Goal: Book appointment/travel/reservation

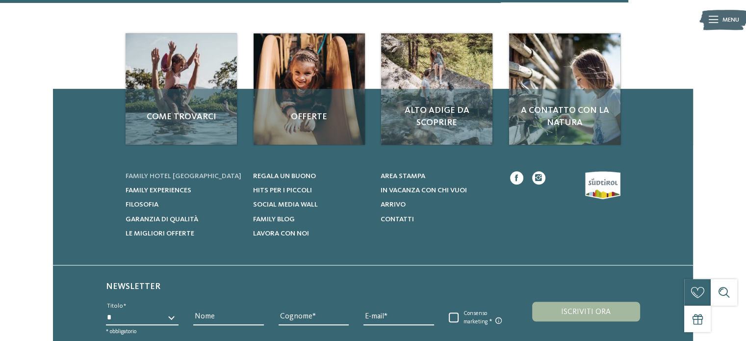
click at [185, 175] on span "Family hotel [GEOGRAPHIC_DATA]" at bounding box center [184, 176] width 116 height 7
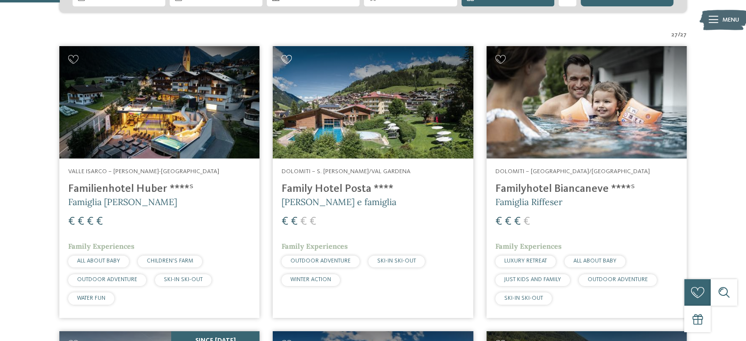
click at [286, 58] on icon at bounding box center [287, 59] width 11 height 9
click at [290, 55] on icon at bounding box center [287, 59] width 11 height 9
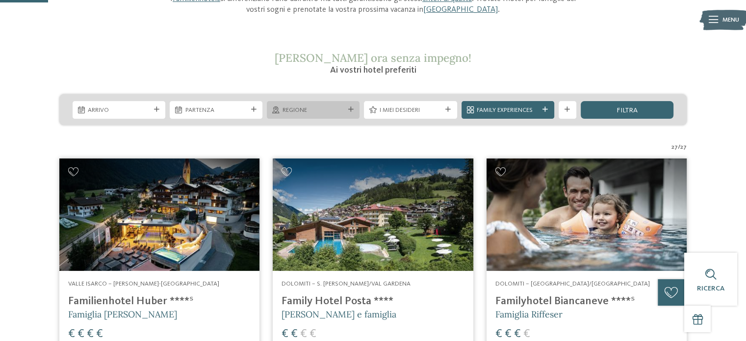
scroll to position [98, 0]
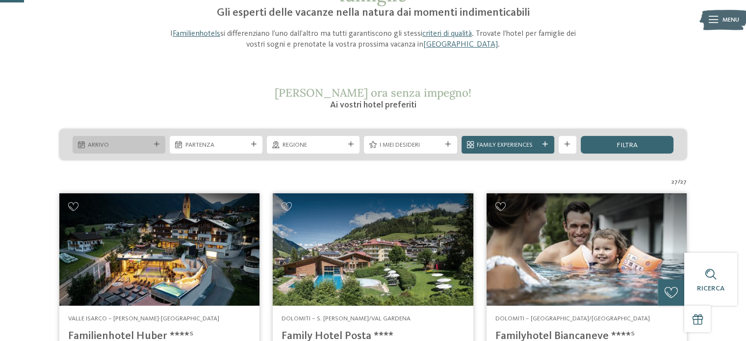
click at [152, 147] on div at bounding box center [156, 144] width 9 height 5
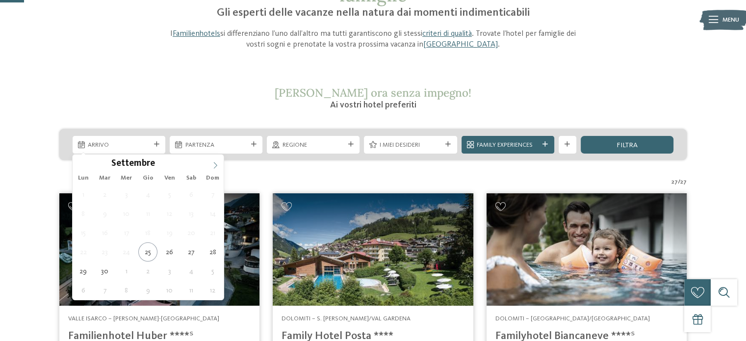
click at [216, 162] on icon at bounding box center [215, 165] width 7 height 7
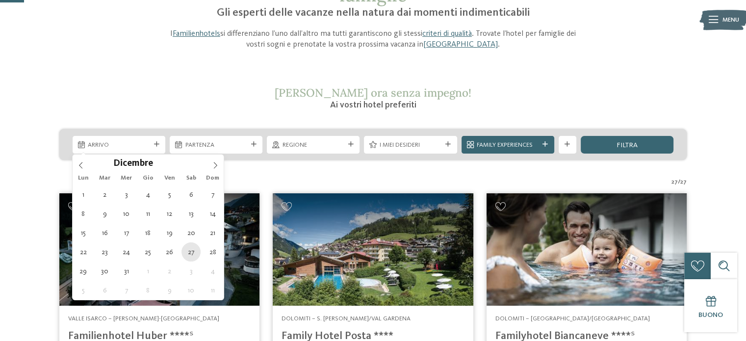
type div "[DATE]"
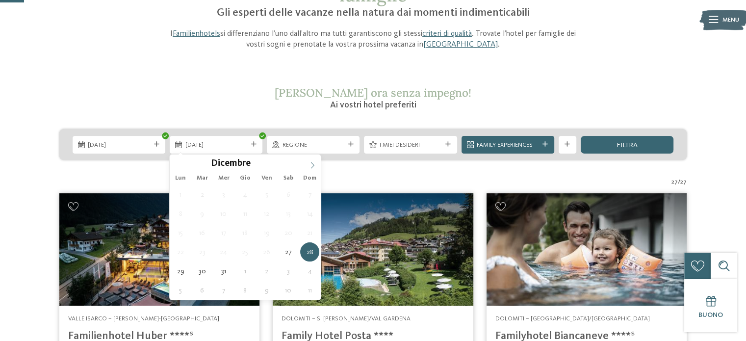
type input "****"
click at [310, 164] on icon at bounding box center [312, 165] width 7 height 7
type div "[DATE]"
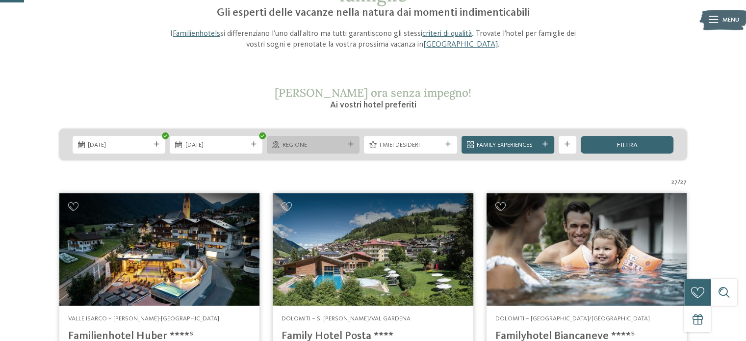
click at [355, 143] on div at bounding box center [350, 144] width 9 height 5
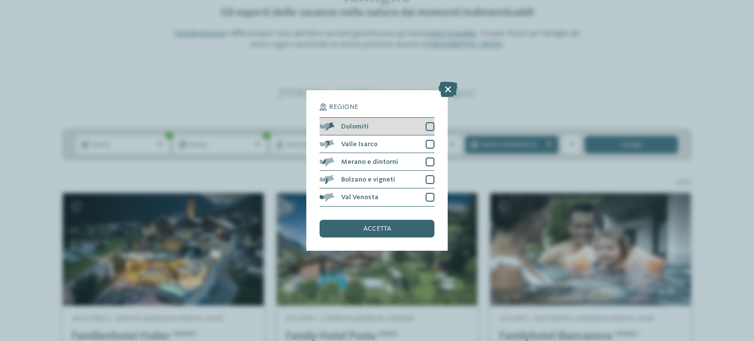
click at [429, 127] on div at bounding box center [429, 126] width 9 height 9
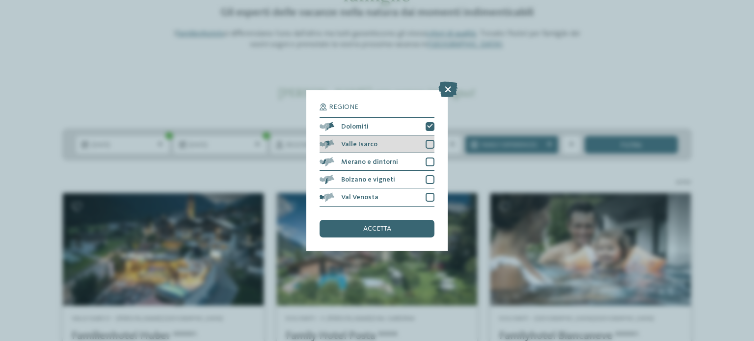
click at [428, 144] on div at bounding box center [429, 144] width 9 height 9
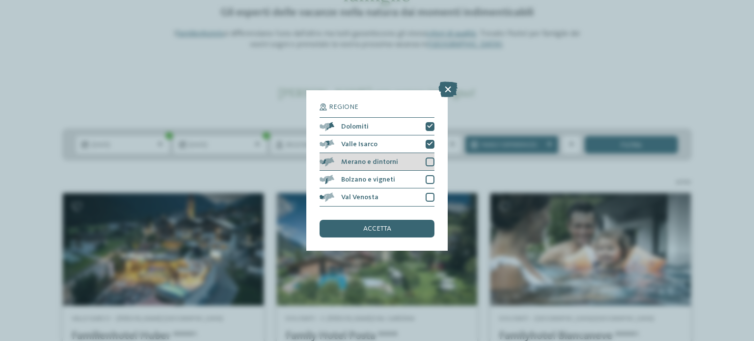
click at [429, 160] on div at bounding box center [429, 162] width 9 height 9
click at [429, 173] on div "Bolzano e vigneti" at bounding box center [376, 180] width 115 height 18
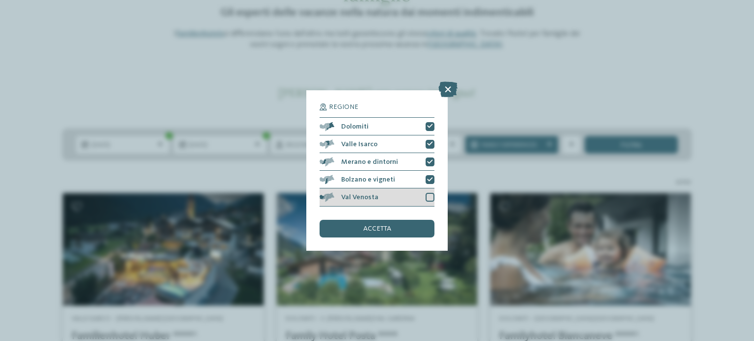
click at [428, 196] on div at bounding box center [429, 197] width 9 height 9
click at [395, 225] on div "accetta" at bounding box center [376, 229] width 115 height 18
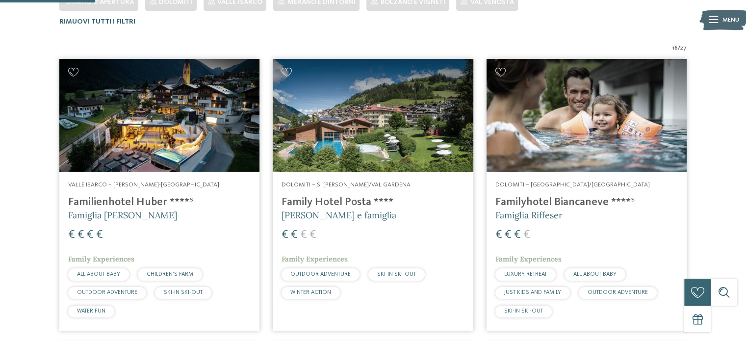
scroll to position [333, 0]
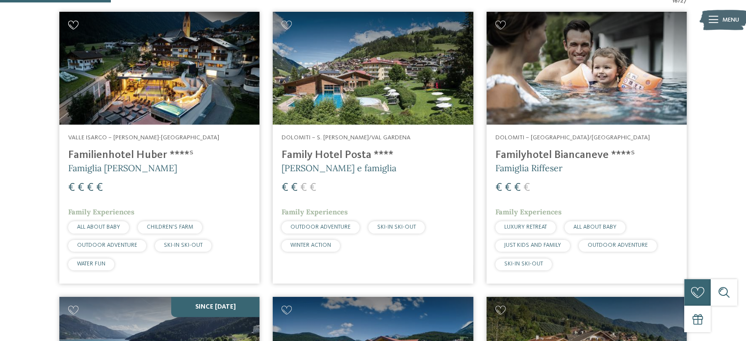
click at [74, 24] on icon at bounding box center [73, 25] width 11 height 9
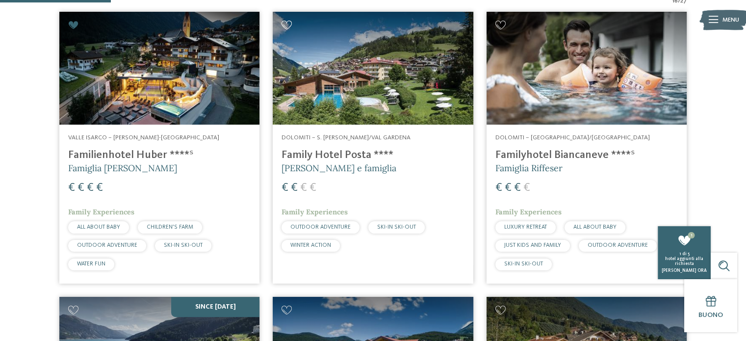
click at [290, 25] on icon at bounding box center [287, 25] width 11 height 9
click at [504, 19] on img at bounding box center [587, 68] width 200 height 113
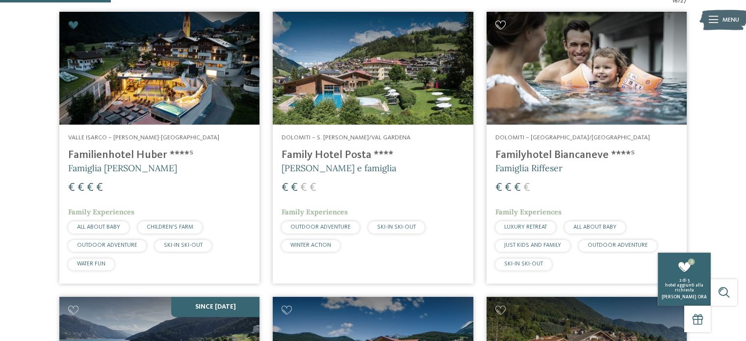
click at [500, 23] on icon at bounding box center [501, 25] width 11 height 9
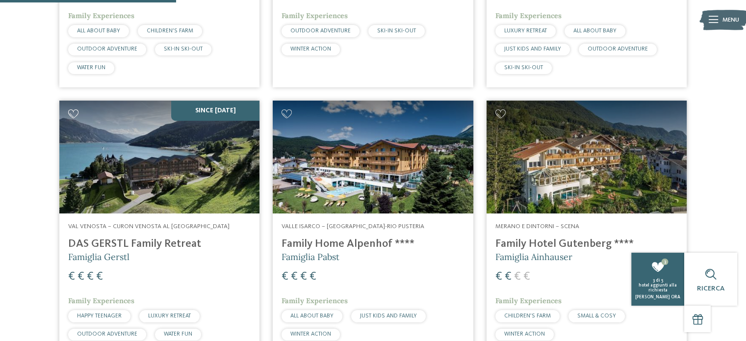
click at [72, 110] on icon at bounding box center [73, 113] width 11 height 9
click at [287, 114] on icon at bounding box center [287, 113] width 11 height 9
click at [666, 290] on div "hotel aggiunti alla richiesta" at bounding box center [658, 288] width 49 height 10
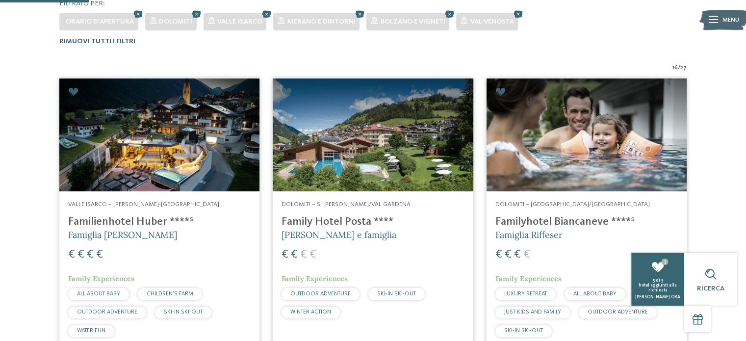
scroll to position [263, 0]
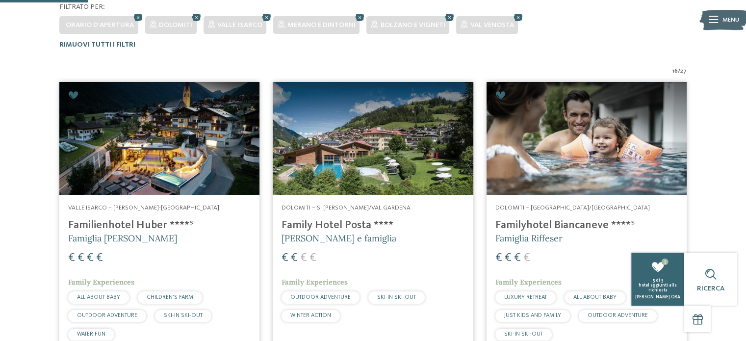
click at [71, 92] on icon at bounding box center [73, 95] width 11 height 9
click at [284, 92] on icon at bounding box center [287, 95] width 11 height 9
click at [500, 94] on icon at bounding box center [501, 95] width 11 height 9
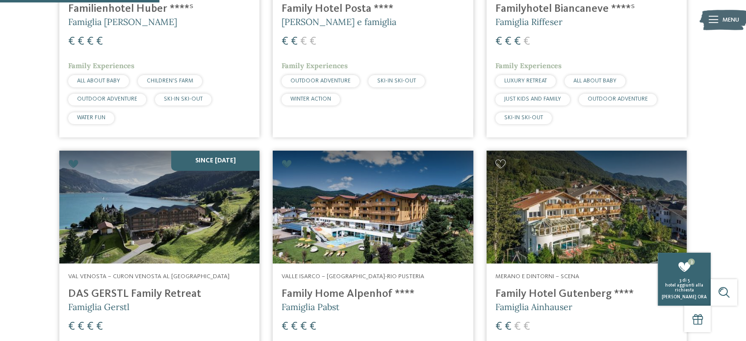
scroll to position [508, 0]
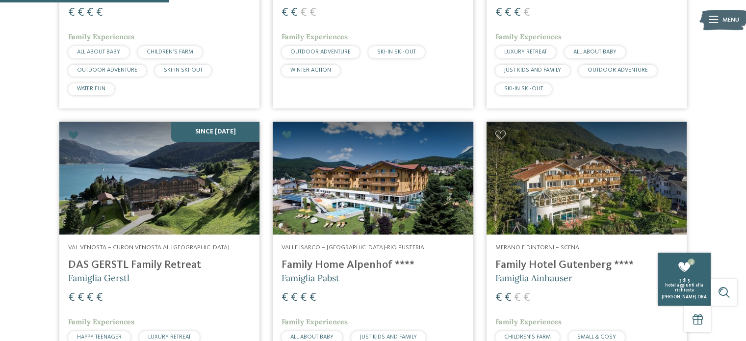
click at [71, 134] on icon at bounding box center [73, 135] width 11 height 9
click at [287, 136] on icon at bounding box center [287, 135] width 11 height 9
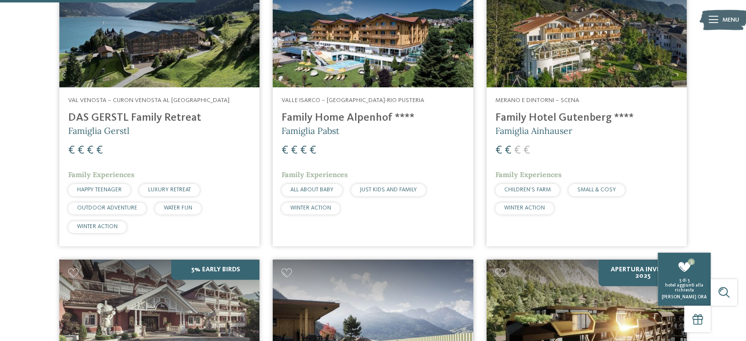
scroll to position [538, 0]
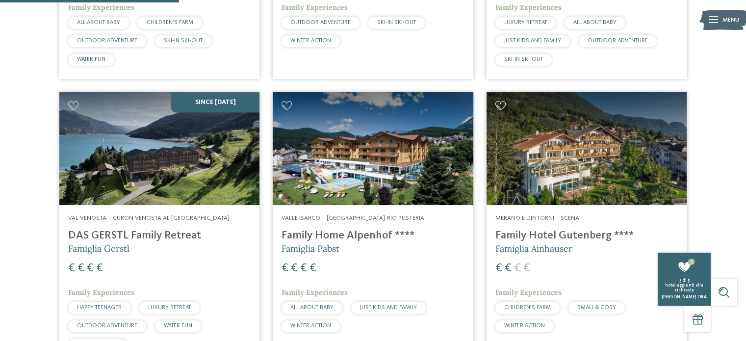
click at [501, 103] on icon at bounding box center [501, 105] width 11 height 9
click at [500, 102] on icon at bounding box center [501, 105] width 11 height 9
click at [285, 106] on icon at bounding box center [287, 105] width 11 height 9
click at [289, 106] on icon at bounding box center [287, 105] width 11 height 9
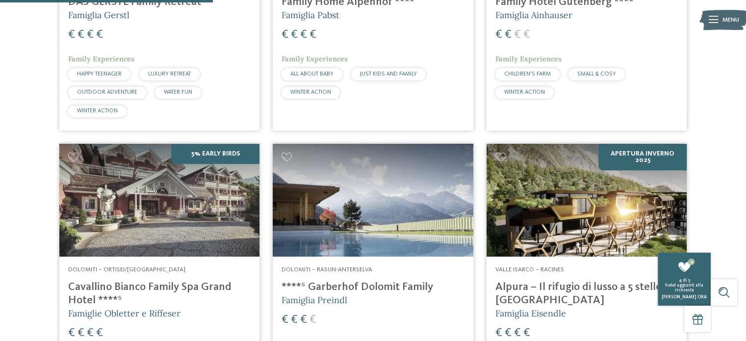
scroll to position [832, 0]
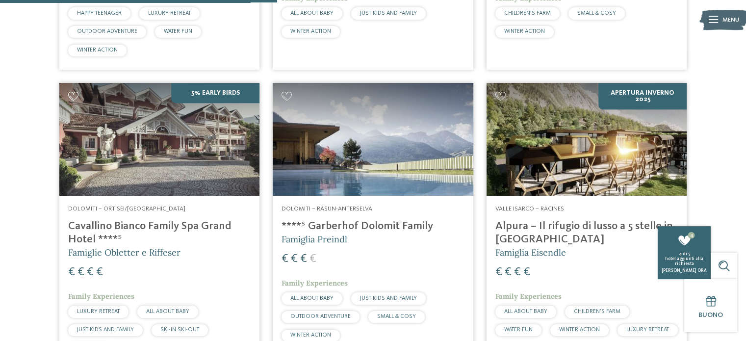
click at [71, 96] on icon at bounding box center [73, 96] width 11 height 9
click at [285, 96] on icon at bounding box center [287, 96] width 11 height 9
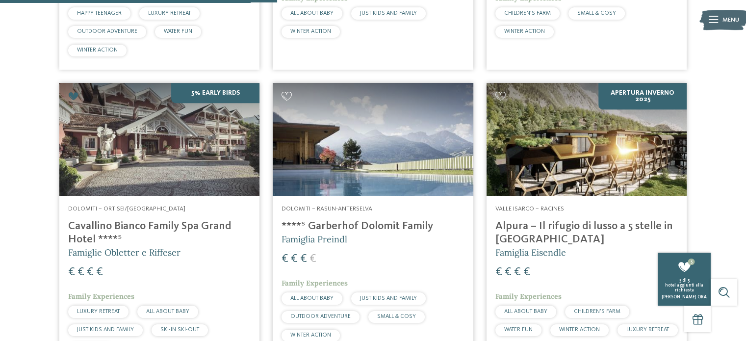
click at [286, 96] on icon at bounding box center [287, 96] width 11 height 9
click at [75, 95] on icon at bounding box center [73, 96] width 11 height 9
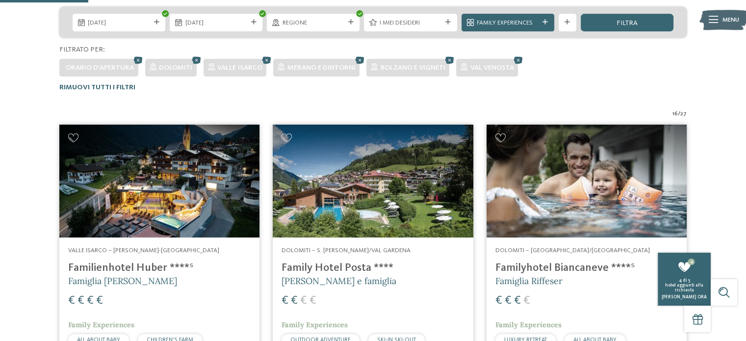
scroll to position [265, 0]
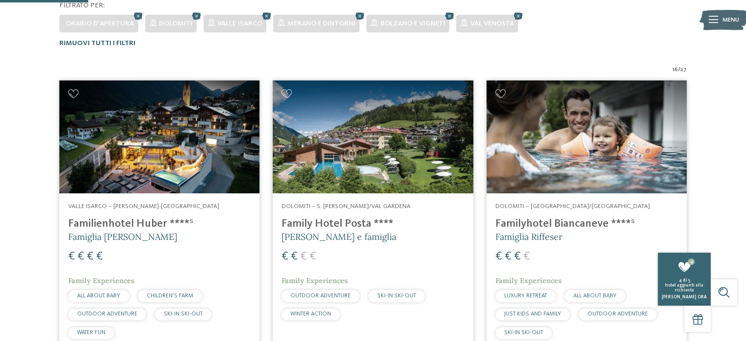
click at [670, 68] on div "16 / 27" at bounding box center [373, 69] width 628 height 9
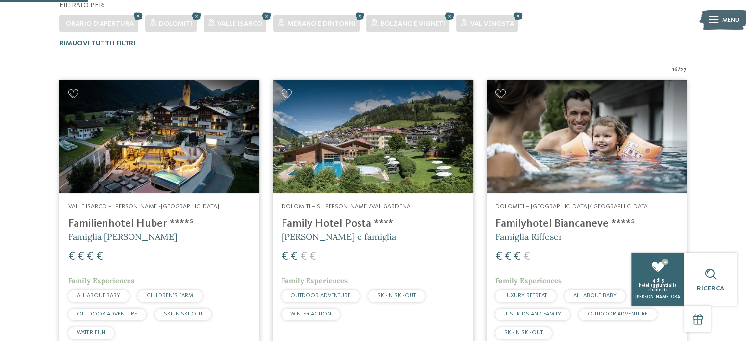
click at [677, 68] on span "16" at bounding box center [675, 69] width 5 height 9
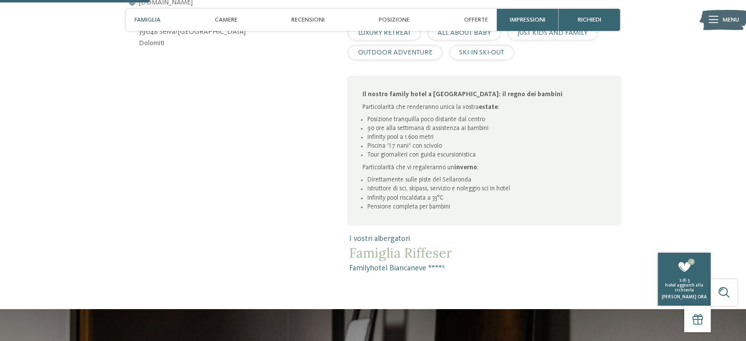
scroll to position [491, 0]
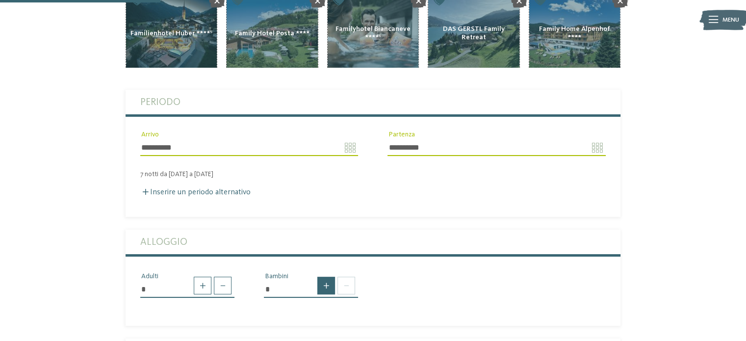
click at [330, 277] on span at bounding box center [326, 286] width 18 height 18
type input "*"
click at [344, 316] on select "* * * * * * * * * * * ** ** ** ** ** ** ** **" at bounding box center [311, 324] width 94 height 17
select select "*"
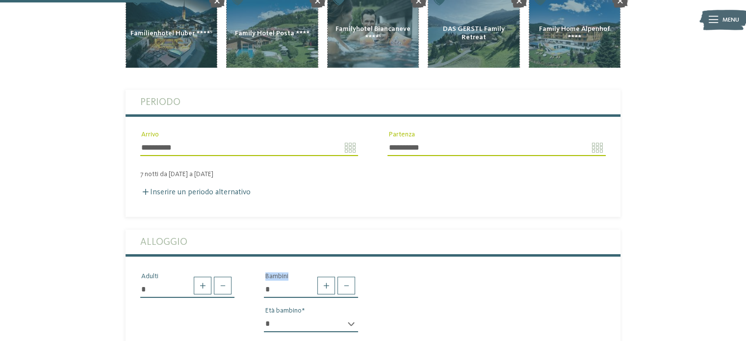
click at [264, 316] on select "* * * * * * * * * * * ** ** ** ** ** ** ** **" at bounding box center [311, 324] width 94 height 17
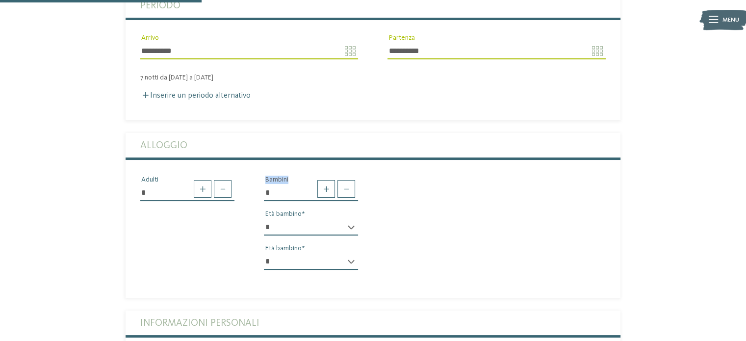
scroll to position [294, 0]
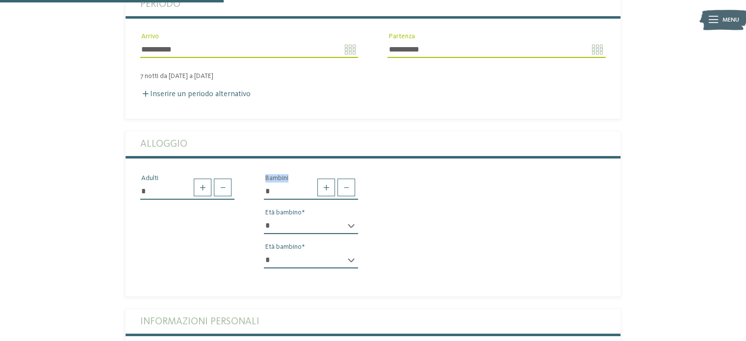
click at [337, 252] on select "* * * * * * * * * * * ** ** ** ** ** ** ** **" at bounding box center [311, 260] width 94 height 17
select select "**"
click at [264, 252] on select "* * * * * * * * * * * ** ** ** ** ** ** ** **" at bounding box center [311, 260] width 94 height 17
click at [428, 199] on div "* Adulti * Bambini * * * * * * * * * * * ** ** ** ** ** ** ** ** Età bambino * …" at bounding box center [373, 224] width 495 height 103
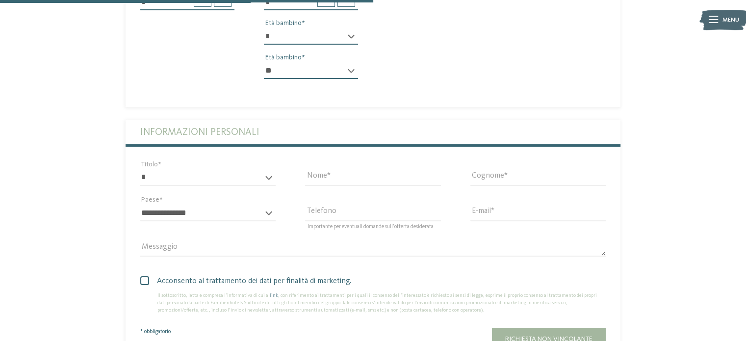
scroll to position [491, 0]
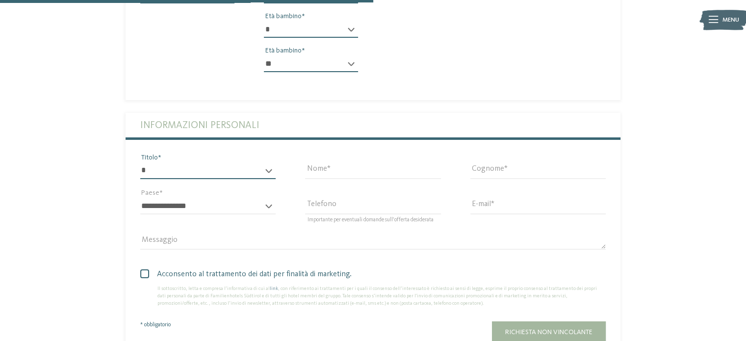
click at [230, 162] on select "* ****** ******* ******** ******" at bounding box center [207, 170] width 135 height 17
select select "*"
click at [140, 162] on select "* ****** ******* ******** ******" at bounding box center [207, 170] width 135 height 17
click at [332, 162] on input "Nome" at bounding box center [372, 170] width 135 height 17
type input "*****"
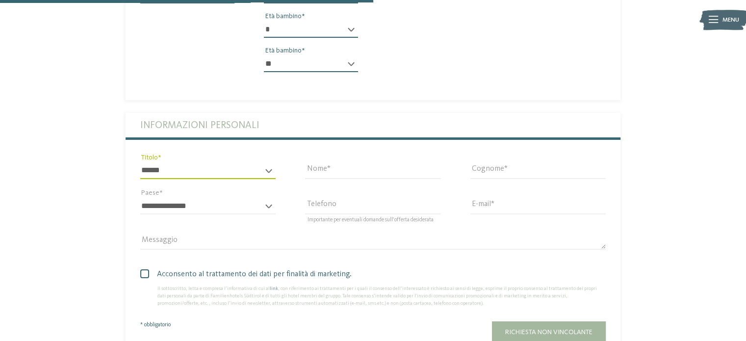
type input "*******"
select select "**"
type input "**********"
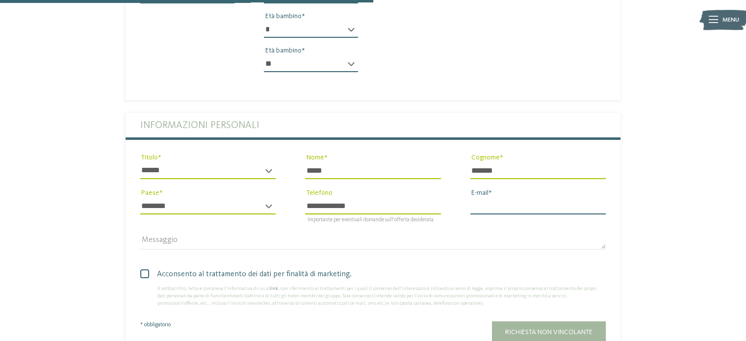
click at [489, 198] on input "E-mail" at bounding box center [538, 206] width 135 height 17
type input "**********"
click at [141, 269] on span at bounding box center [144, 273] width 9 height 9
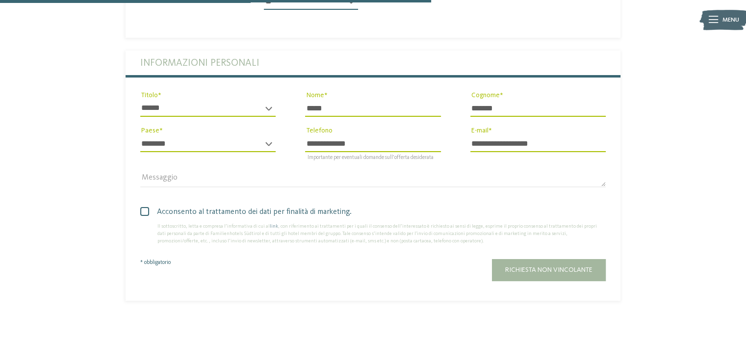
scroll to position [589, 0]
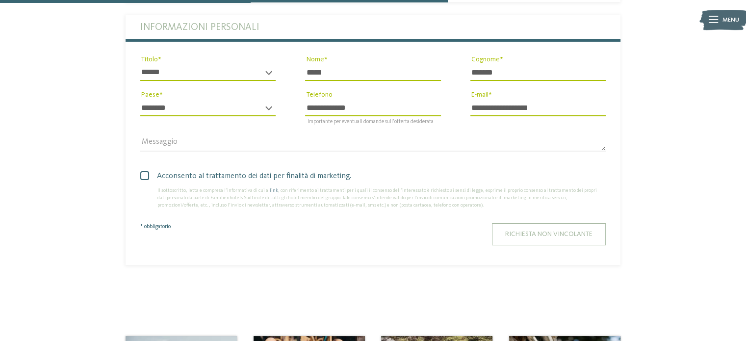
click at [547, 231] on span "Richiesta non vincolante" at bounding box center [548, 234] width 87 height 7
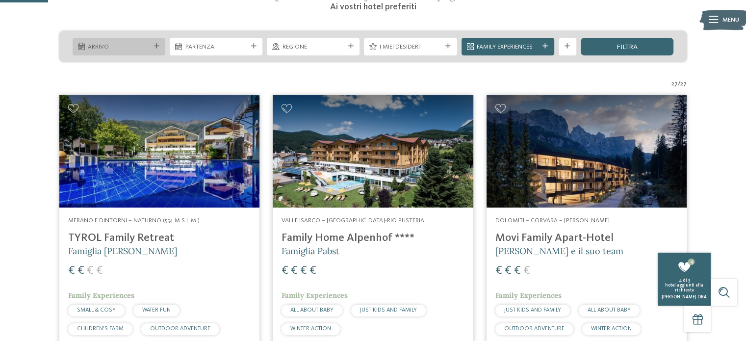
click at [159, 49] on div "Arrivo" at bounding box center [119, 47] width 93 height 18
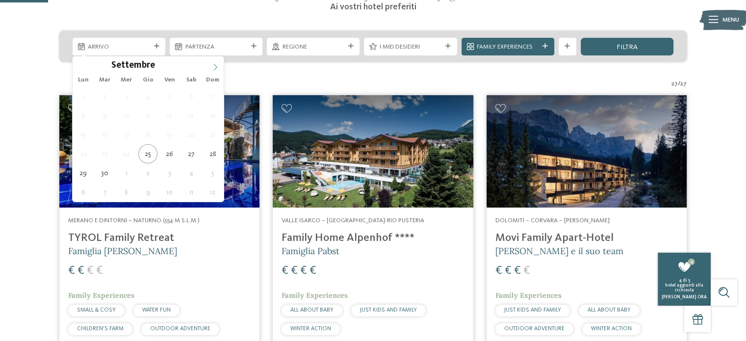
click at [217, 66] on icon at bounding box center [215, 67] width 7 height 7
type div "[DATE]"
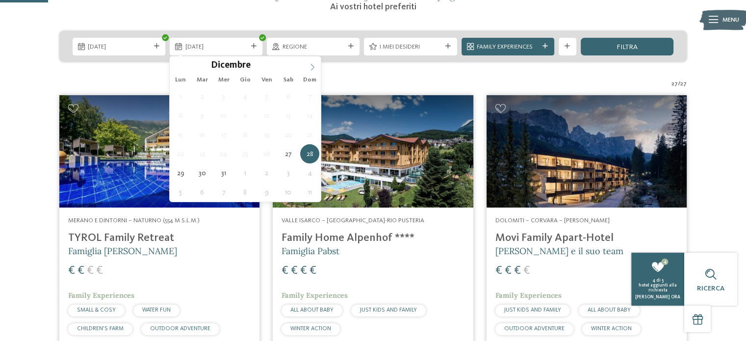
type input "****"
click at [309, 65] on icon at bounding box center [312, 67] width 7 height 7
type div "[DATE]"
